Goal: Transaction & Acquisition: Purchase product/service

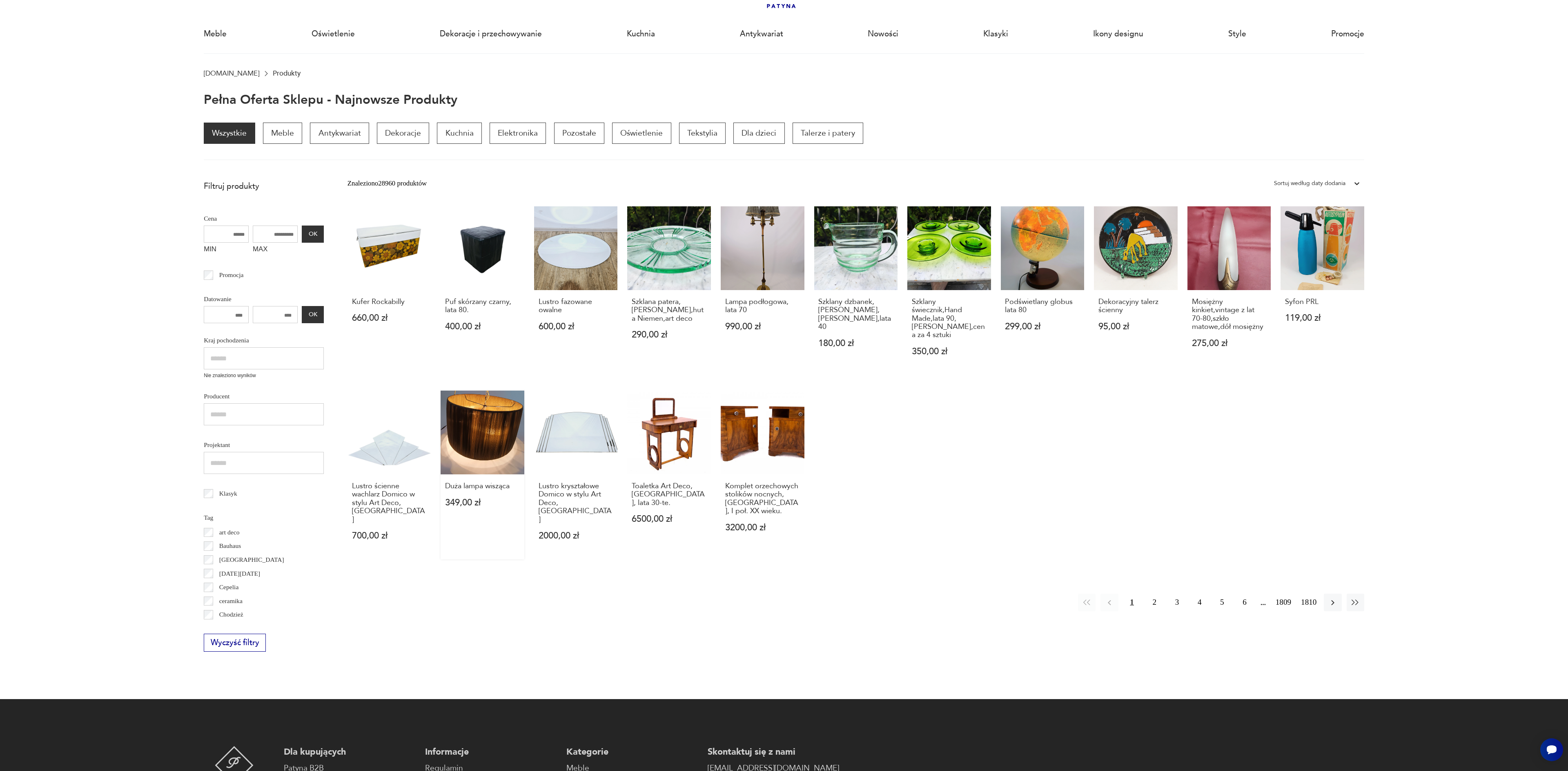
click at [469, 437] on link "Duża lampa wisząca 349,00 zł" at bounding box center [482, 475] width 84 height 169
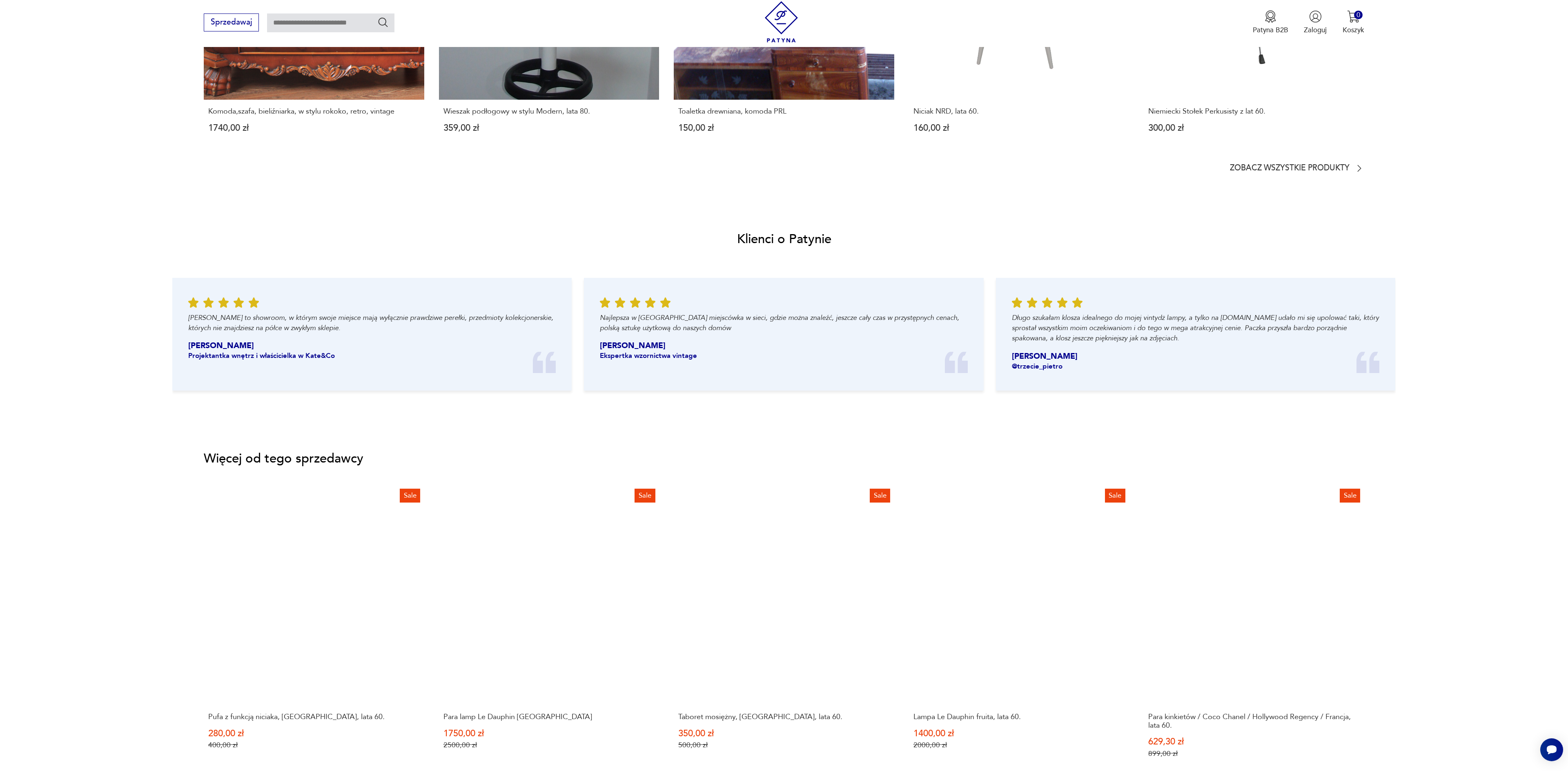
scroll to position [1078, 0]
